Goal: Task Accomplishment & Management: Use online tool/utility

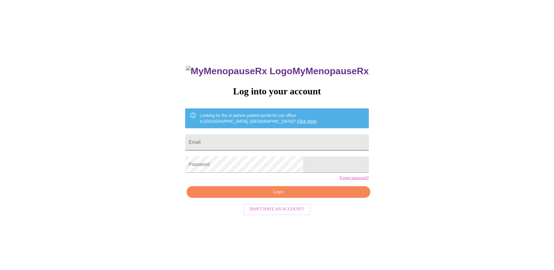
click at [268, 140] on input "Email" at bounding box center [276, 142] width 183 height 16
type input "[EMAIL_ADDRESS][DOMAIN_NAME]"
click at [275, 196] on span "Login" at bounding box center [278, 191] width 170 height 7
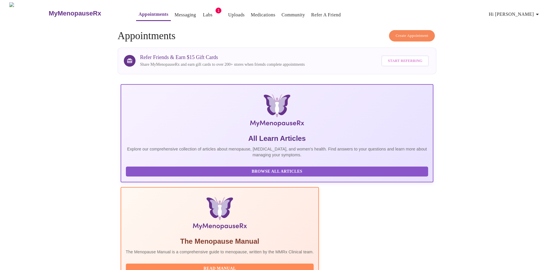
click at [203, 11] on link "Labs" at bounding box center [208, 15] width 10 height 8
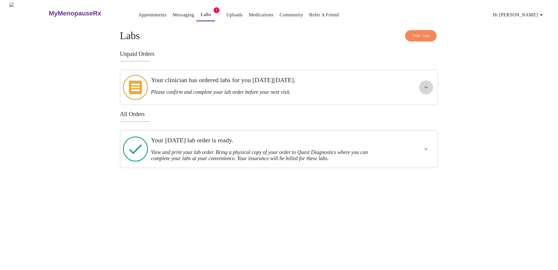
click at [429, 84] on icon "show more" at bounding box center [426, 87] width 7 height 7
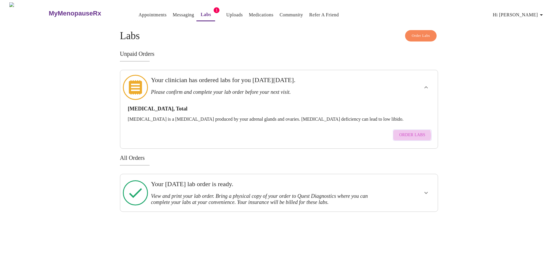
click at [413, 131] on span "Order Labs" at bounding box center [412, 134] width 26 height 7
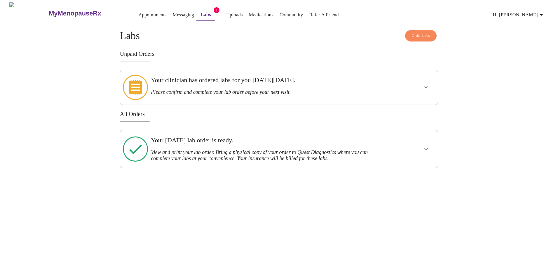
click at [408, 85] on div at bounding box center [409, 87] width 52 height 30
click at [424, 84] on icon "show more" at bounding box center [426, 87] width 7 height 7
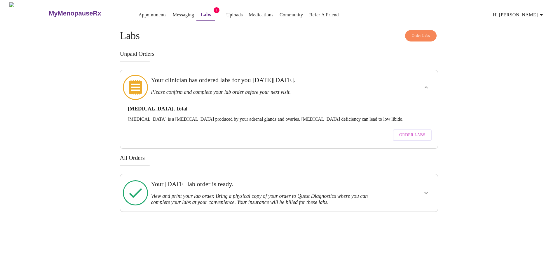
click at [227, 11] on link "Uploads" at bounding box center [234, 15] width 17 height 8
